Goal: Information Seeking & Learning: Learn about a topic

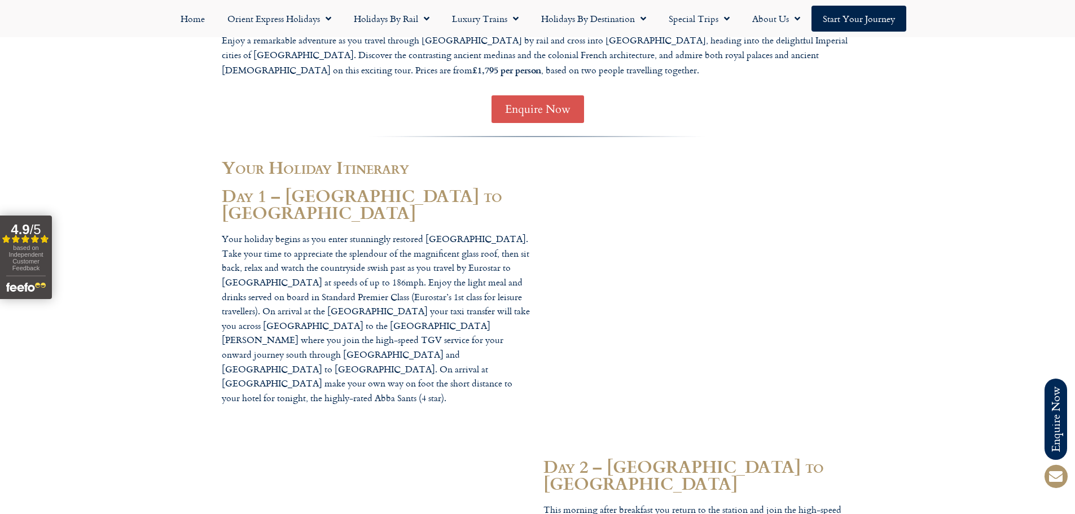
scroll to position [959, 0]
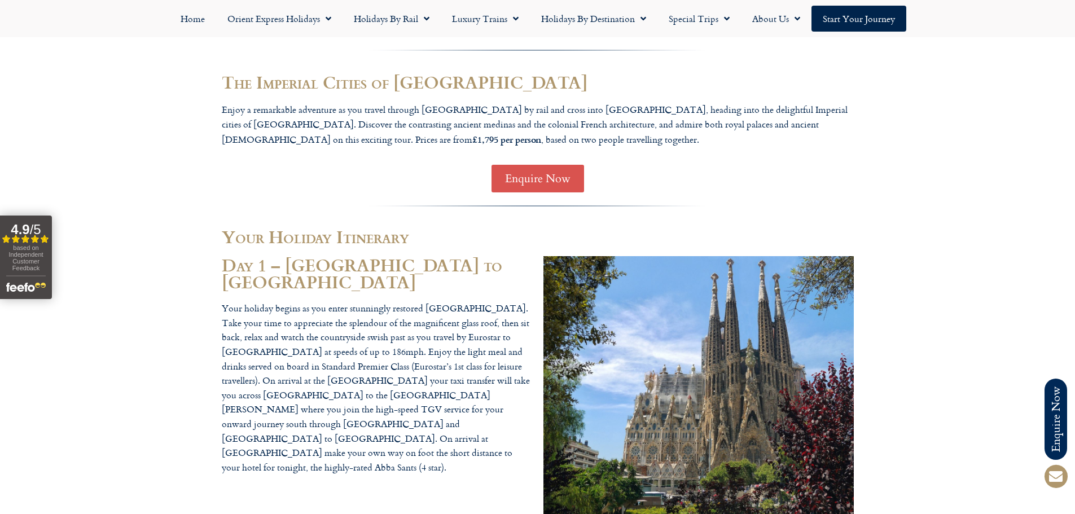
click at [349, 256] on h2 "Day 1 – London to Barcelona" at bounding box center [377, 273] width 310 height 34
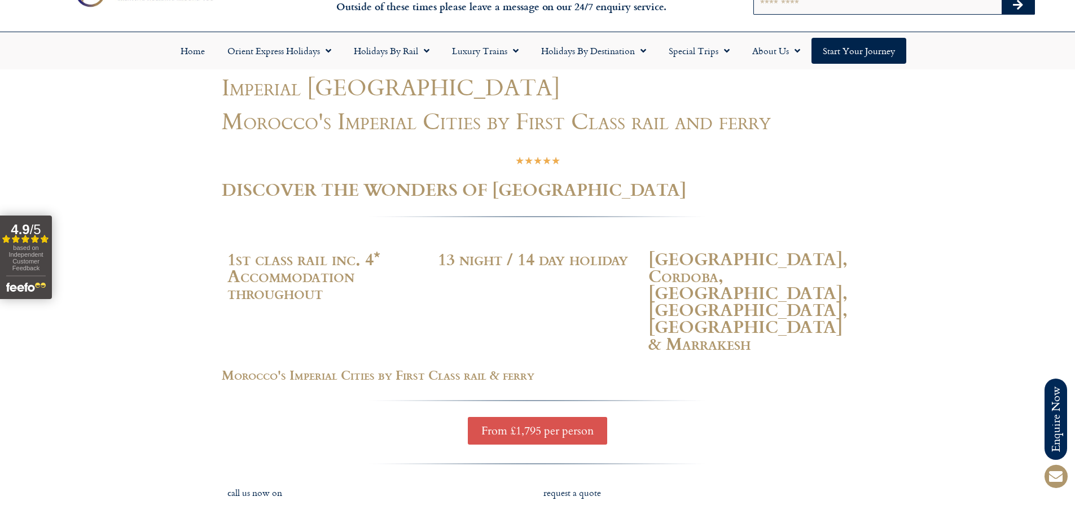
scroll to position [0, 0]
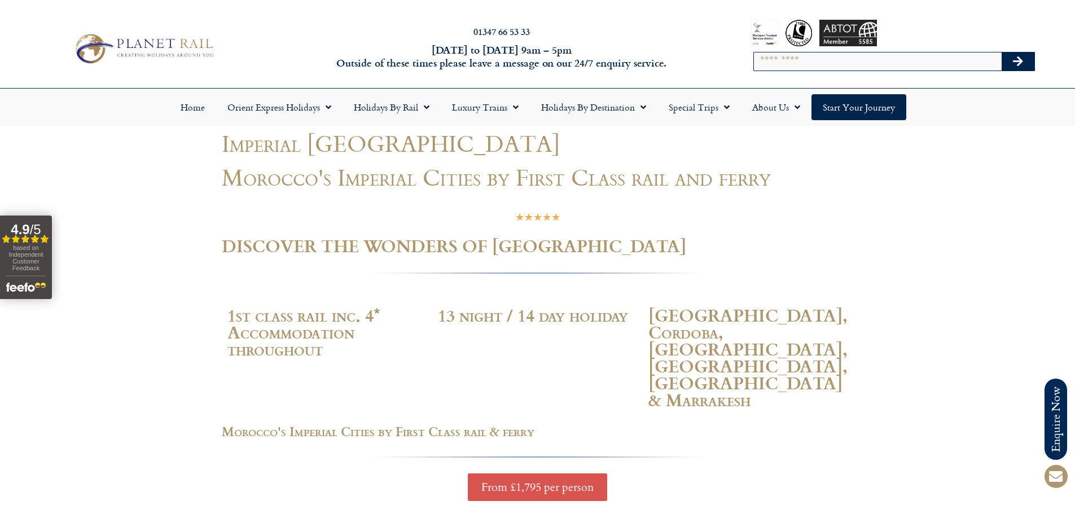
click at [542, 480] on span "From £1,795 per person" at bounding box center [537, 487] width 112 height 14
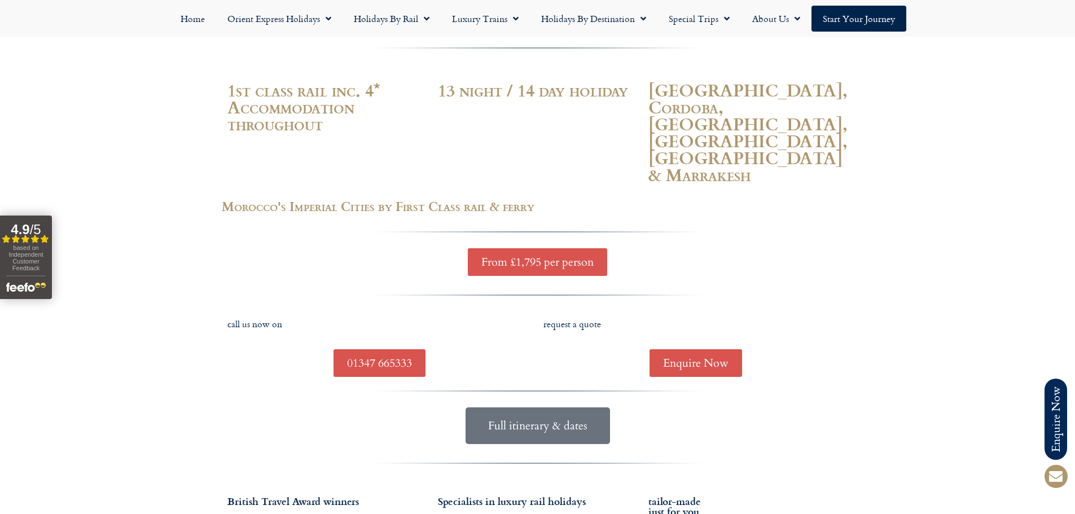
scroll to position [226, 0]
click at [262, 316] on p "call us now on" at bounding box center [379, 323] width 305 height 15
click at [533, 418] on span "Full itinerary & dates" at bounding box center [537, 425] width 99 height 14
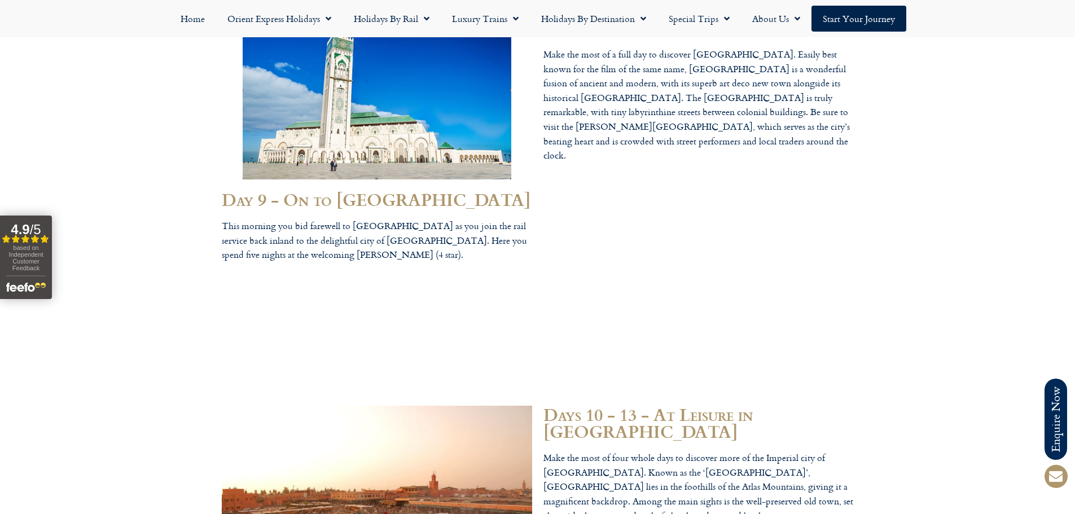
scroll to position [3328, 0]
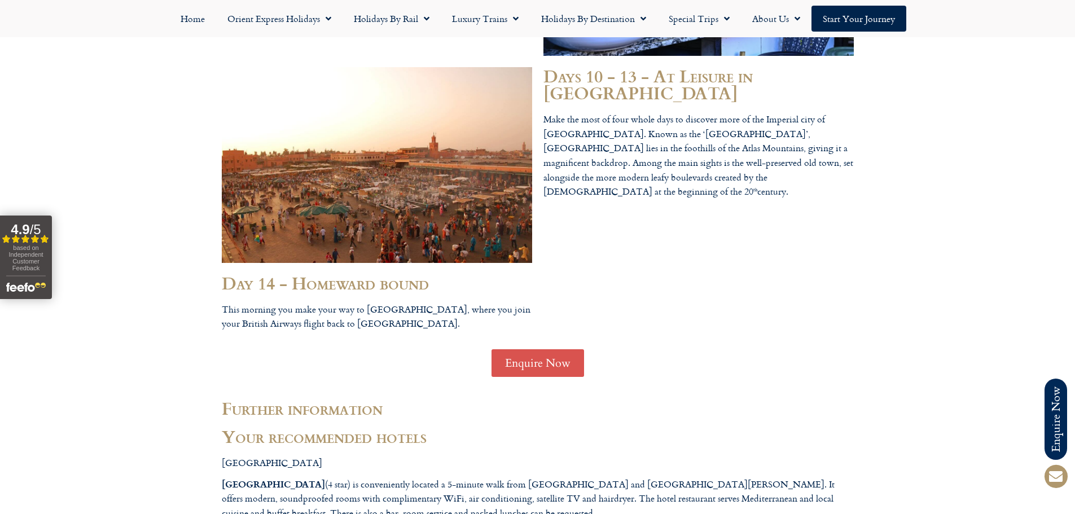
click at [523, 356] on span "Enquire Now" at bounding box center [537, 363] width 65 height 14
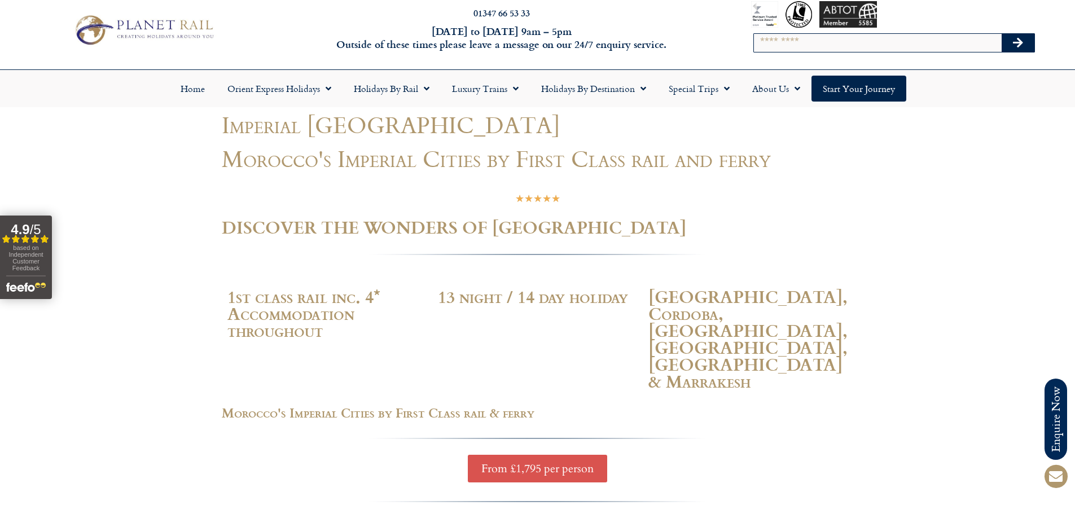
scroll to position [0, 0]
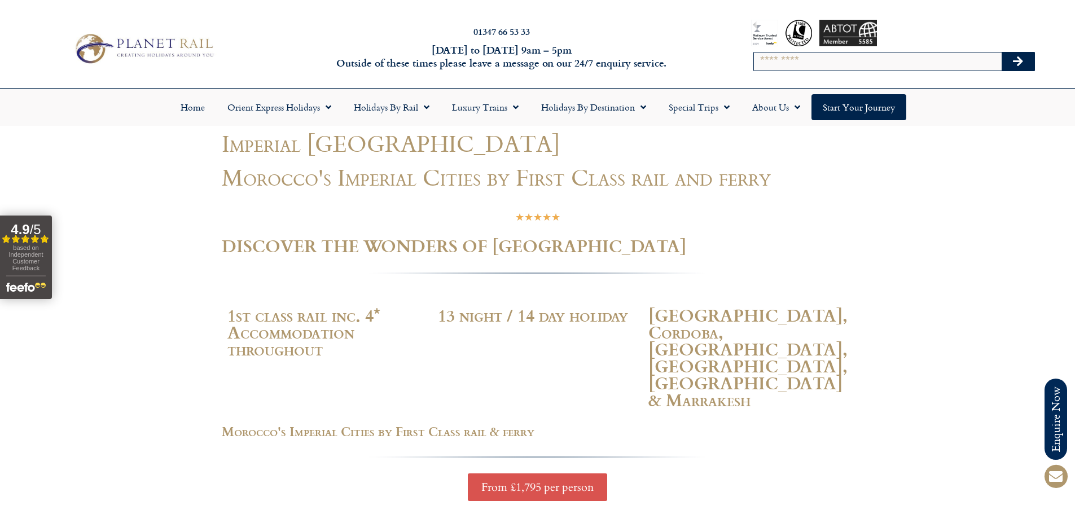
click at [158, 56] on img at bounding box center [143, 48] width 148 height 36
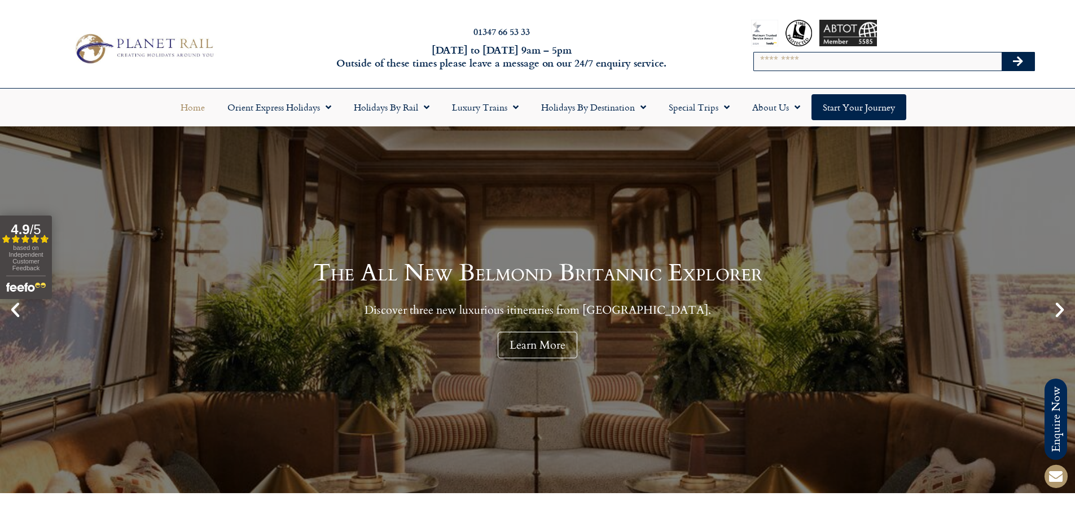
click at [878, 59] on input "Search" at bounding box center [878, 61] width 248 height 18
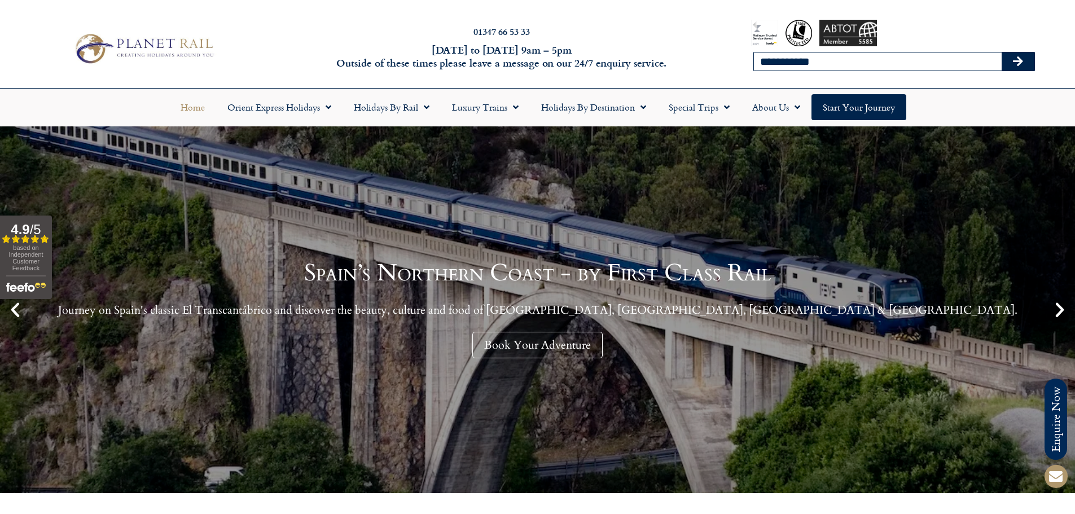
type input "**********"
click at [1001, 52] on button "Search" at bounding box center [1017, 61] width 33 height 18
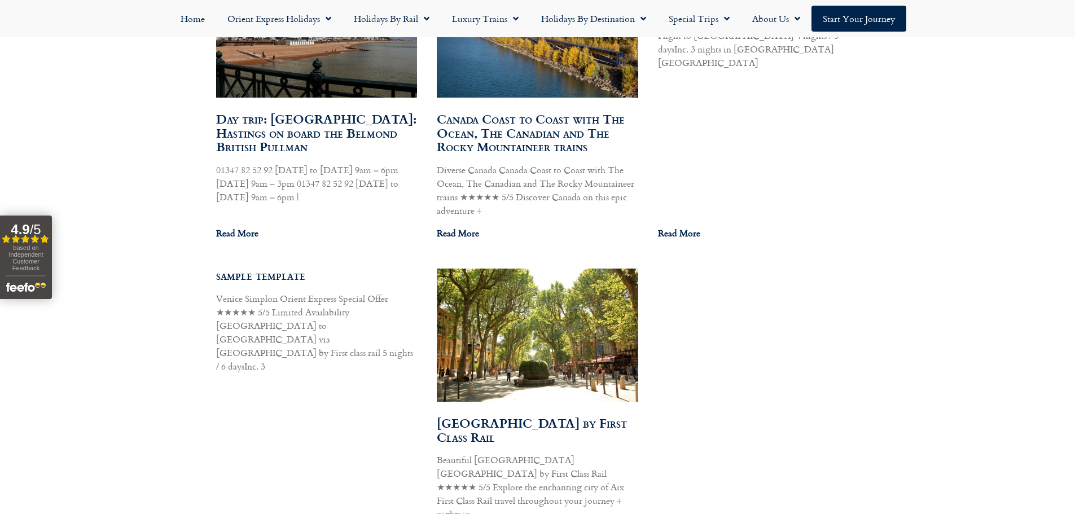
scroll to position [1636, 0]
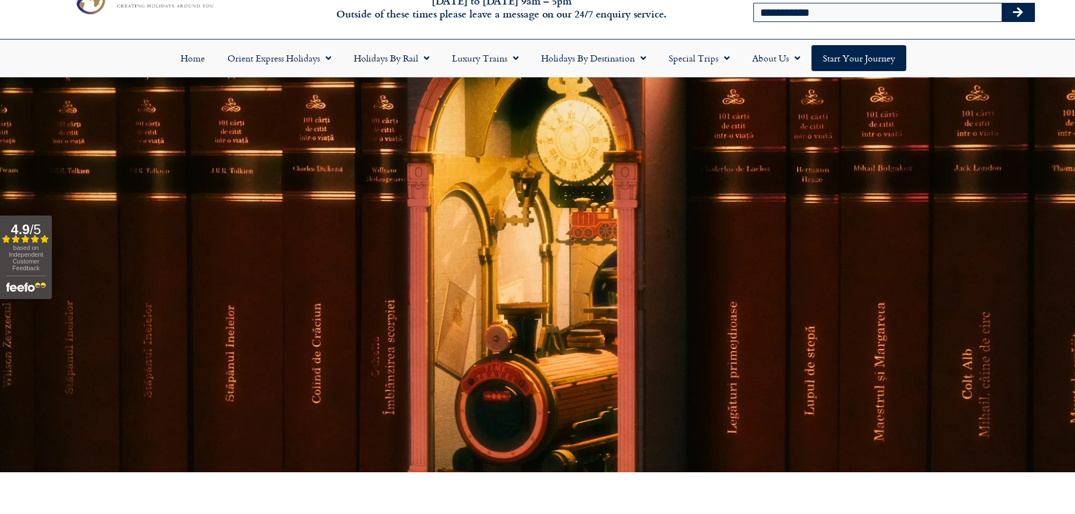
scroll to position [0, 0]
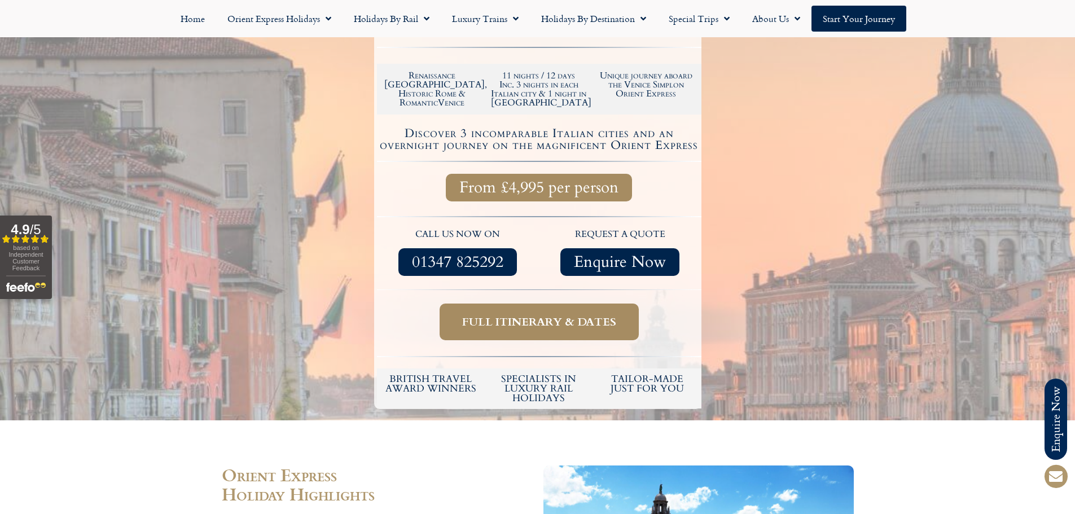
scroll to position [282, 0]
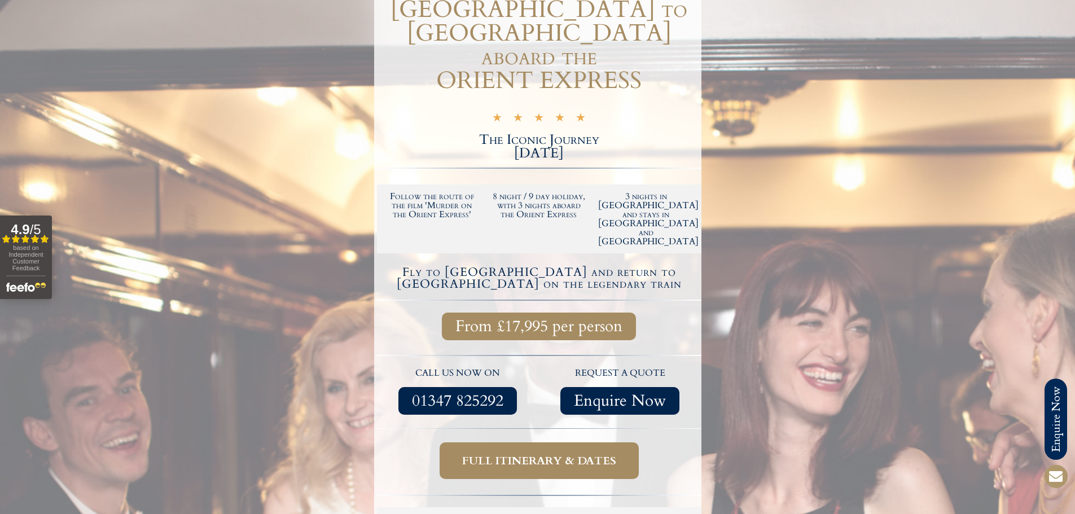
scroll to position [282, 0]
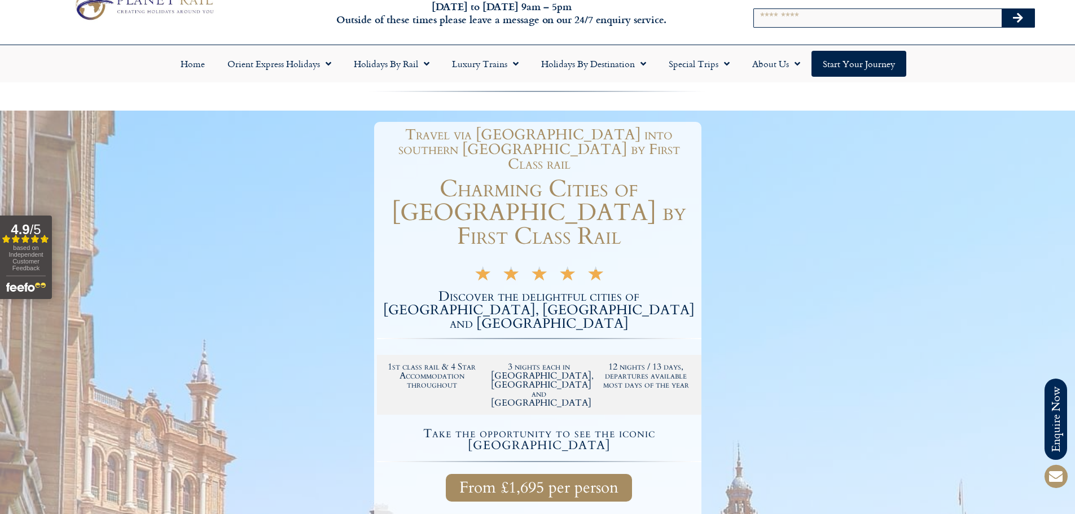
scroll to position [56, 0]
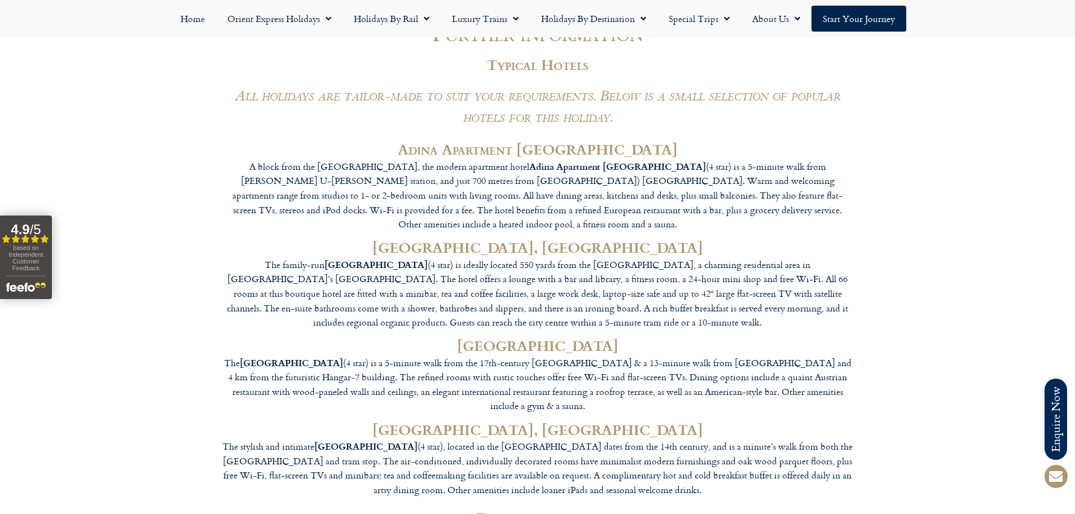
scroll to position [3159, 0]
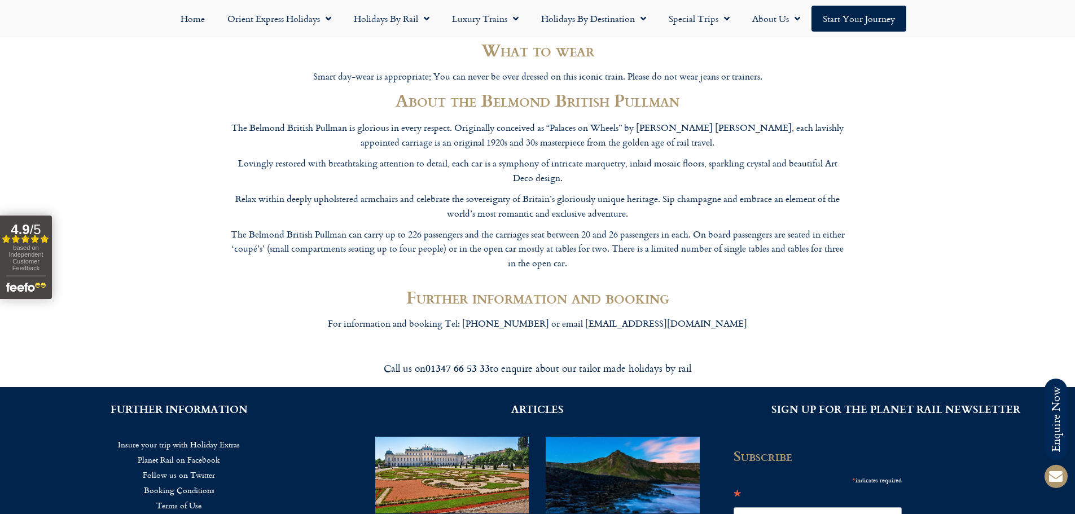
scroll to position [1749, 0]
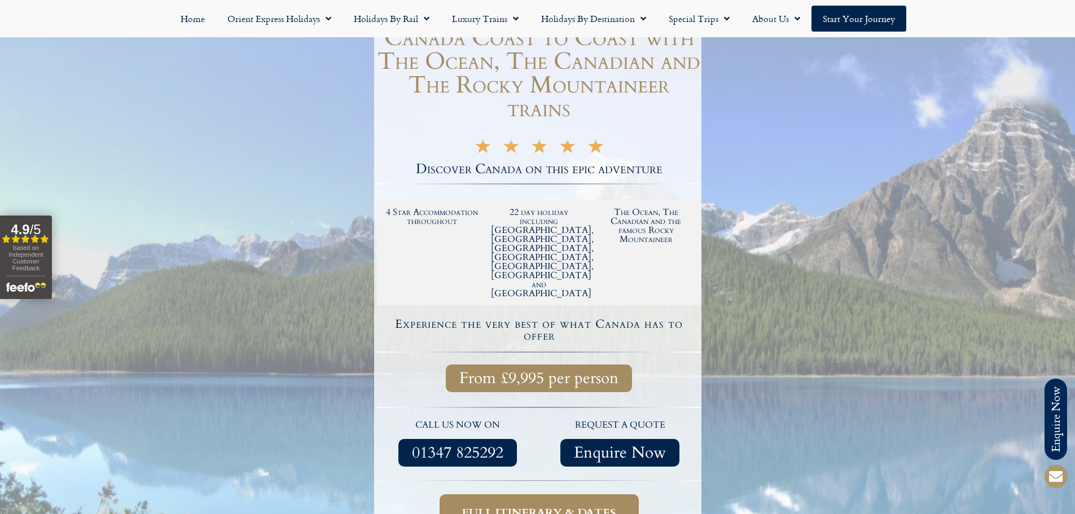
scroll to position [169, 0]
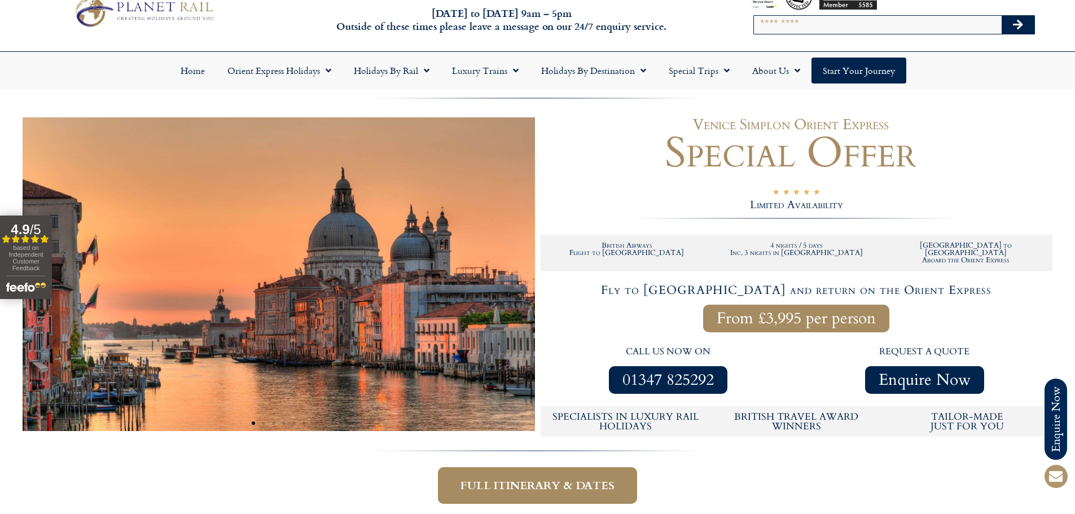
scroll to position [56, 0]
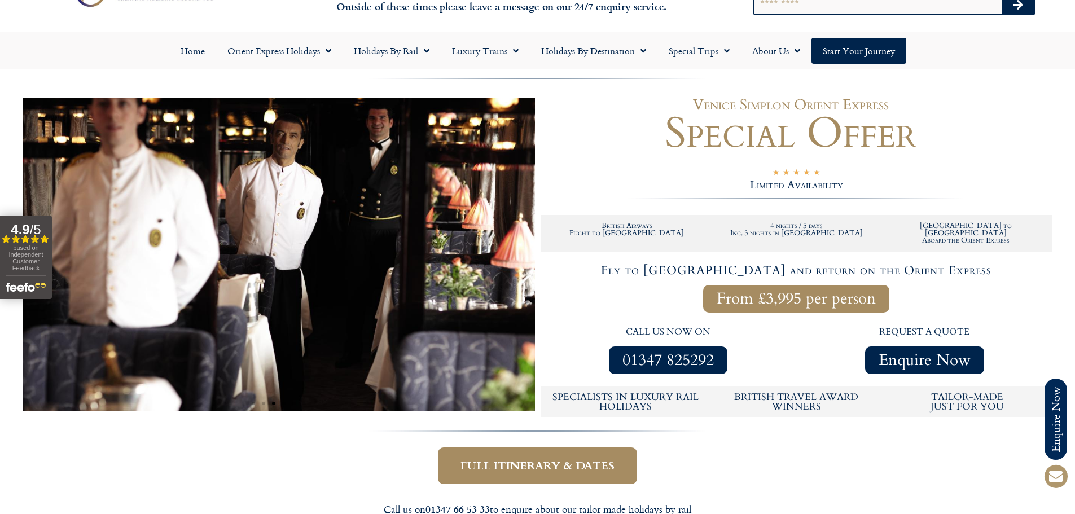
click at [99, 80] on div at bounding box center [537, 76] width 1075 height 13
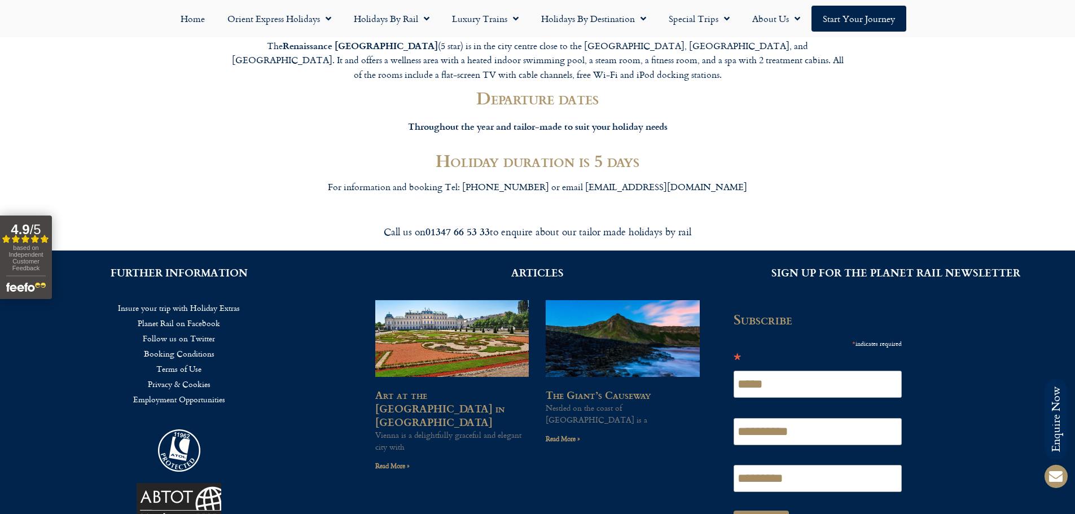
scroll to position [2256, 0]
